Goal: Information Seeking & Learning: Learn about a topic

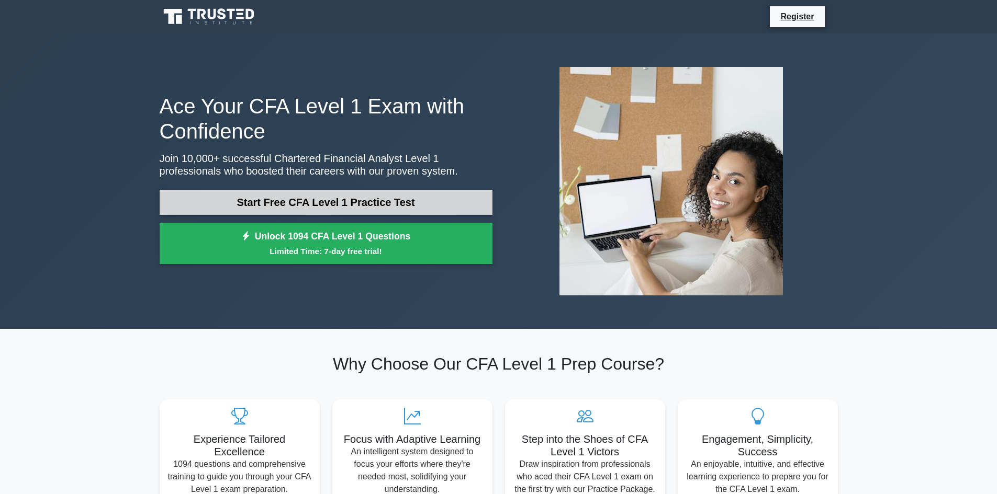
click at [354, 198] on link "Start Free CFA Level 1 Practice Test" at bounding box center [326, 202] width 333 height 25
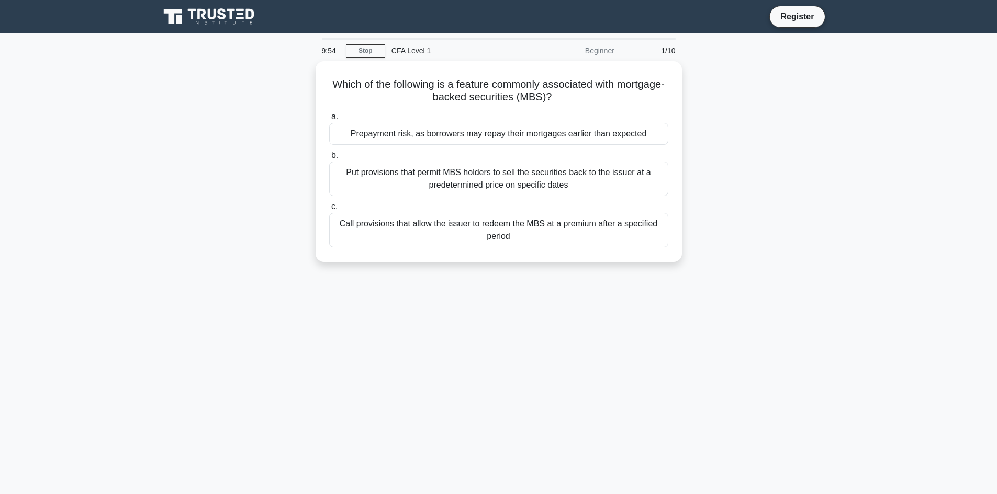
click at [833, 162] on div "Which of the following is a feature commonly associated with mortgage-backed se…" at bounding box center [498, 167] width 691 height 213
click at [915, 256] on main "9:46 Stop CFA Level 1 Beginner 1/10 Which of the following is a feature commonl…" at bounding box center [498, 298] width 997 height 531
click at [613, 309] on div "9:42 Stop CFA Level 1 Beginner 1/10 Which of the following is a feature commonl…" at bounding box center [498, 299] width 691 height 523
click at [806, 174] on div "Which of the following is a feature commonly associated with mortgage-backed se…" at bounding box center [498, 167] width 691 height 213
click at [368, 51] on link "Stop" at bounding box center [365, 50] width 39 height 13
